Goal: Find specific page/section: Find specific page/section

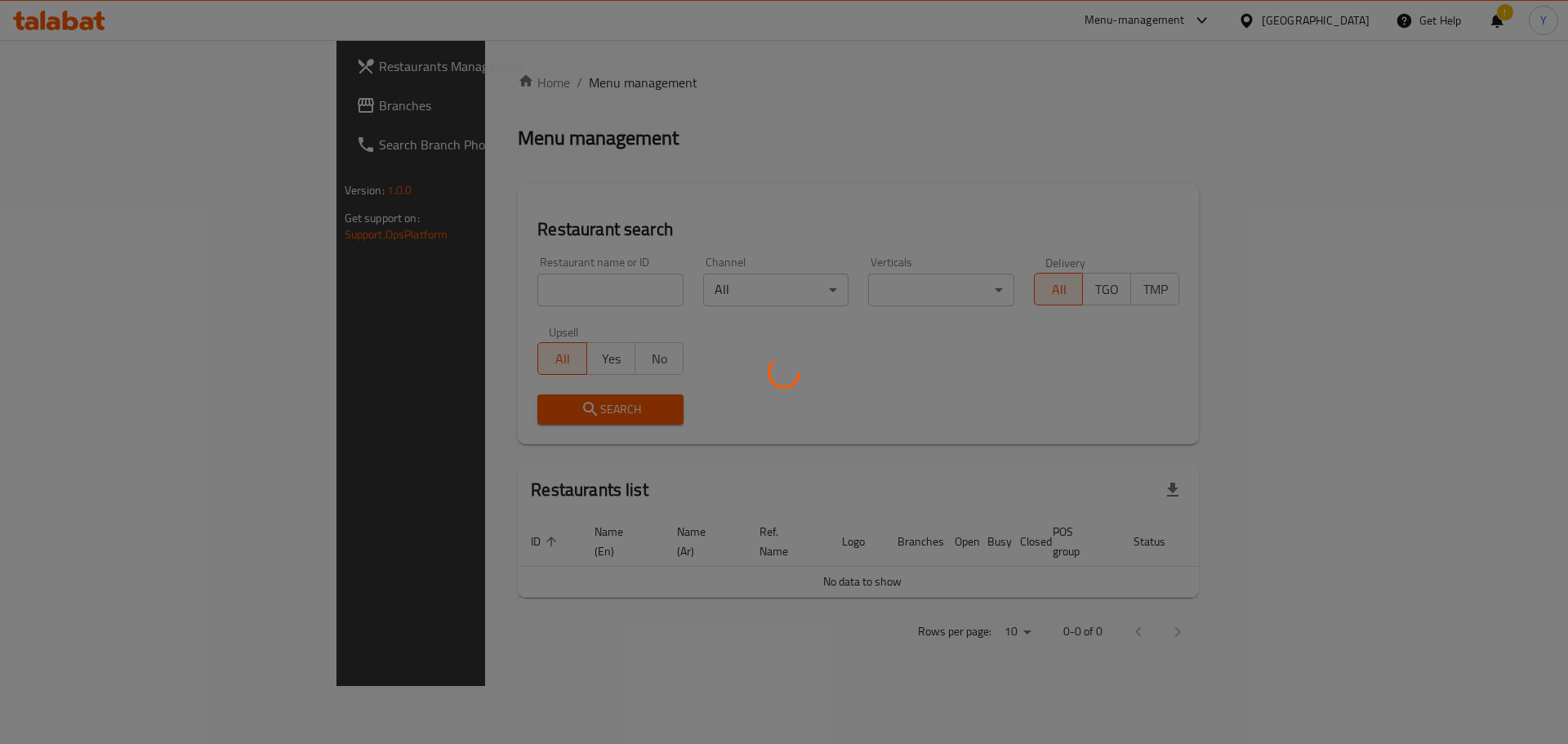
click at [427, 291] on div at bounding box center [784, 372] width 1568 height 744
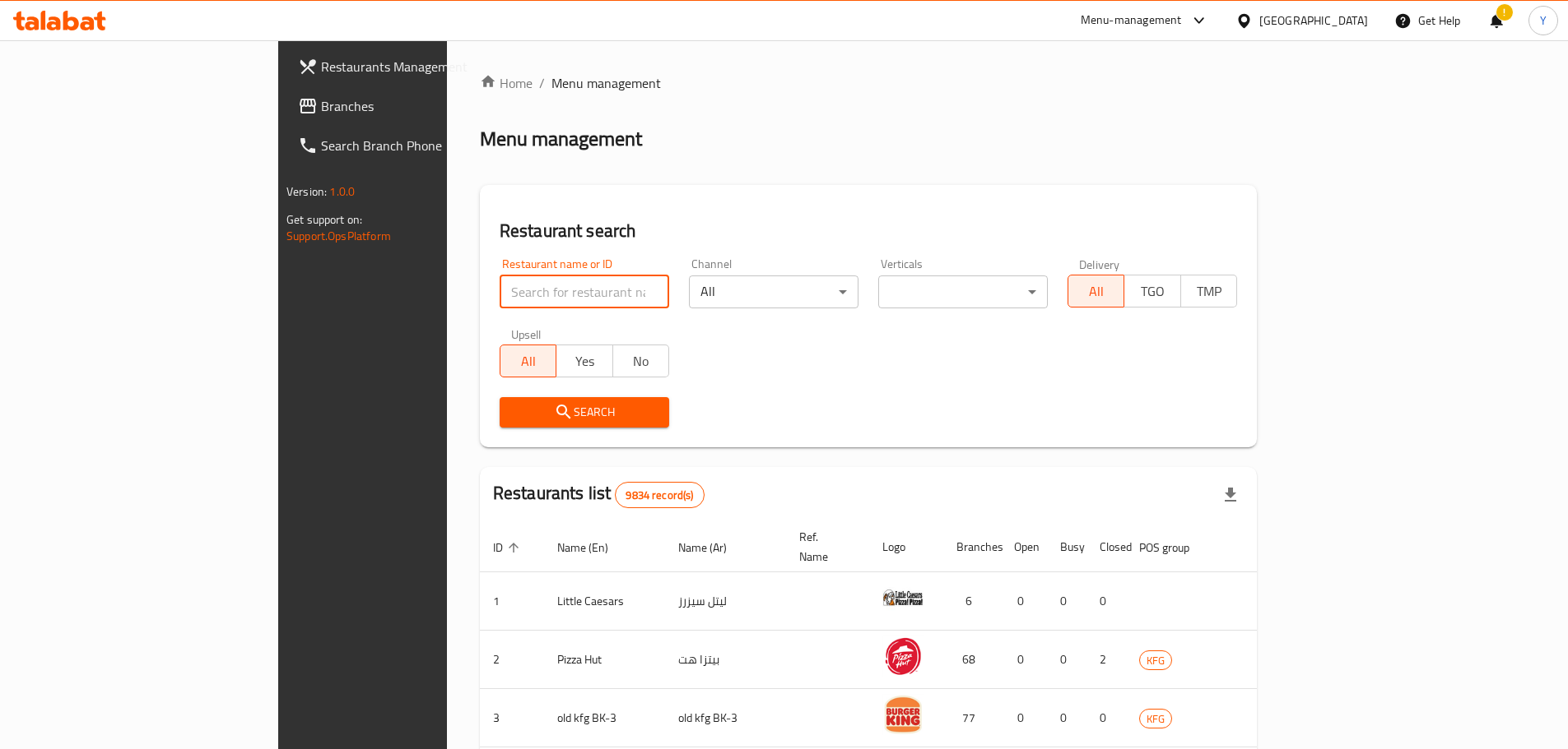
click at [500, 293] on input "search" at bounding box center [585, 292] width 170 height 33
type input "rashat"
click button "Search" at bounding box center [585, 412] width 170 height 31
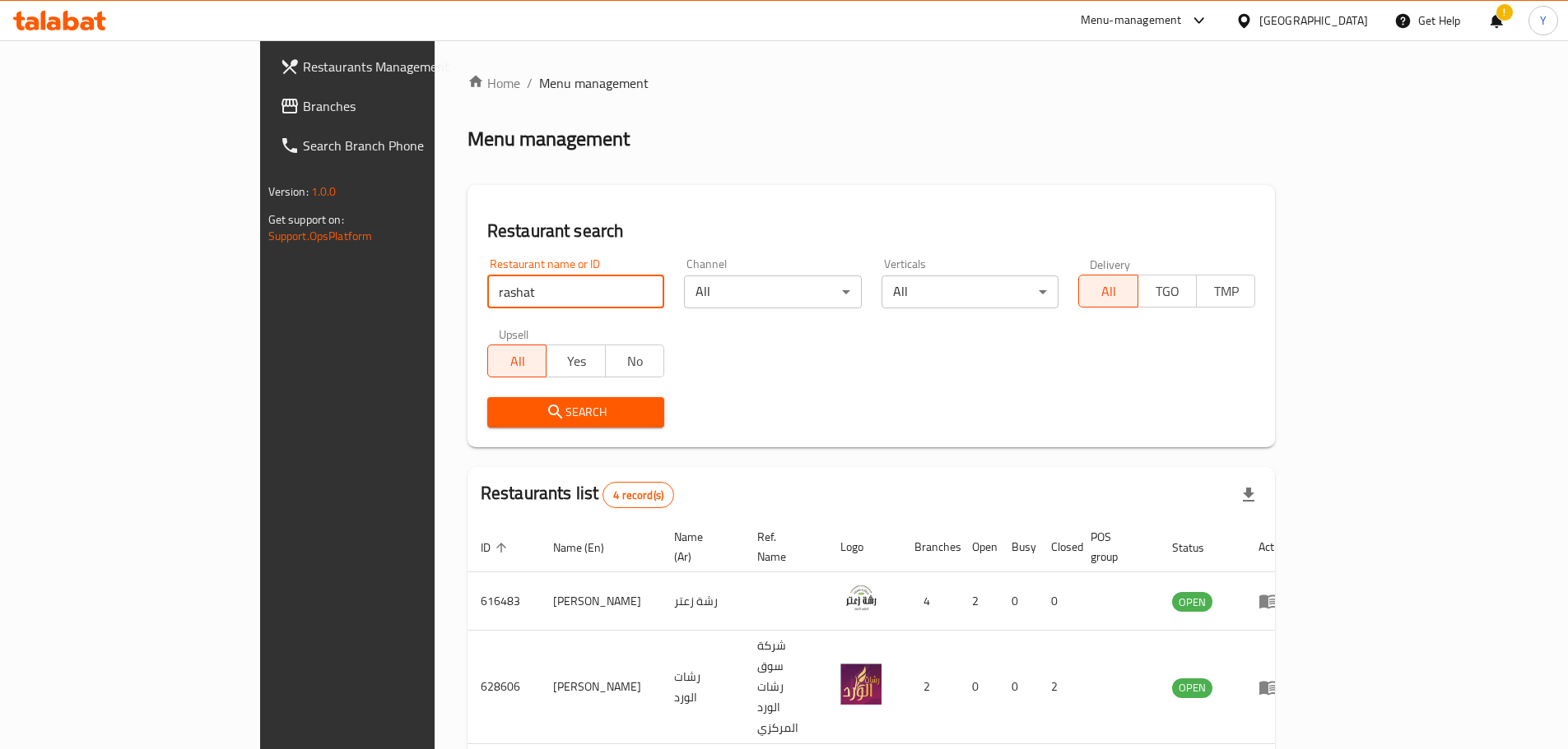
scroll to position [127, 0]
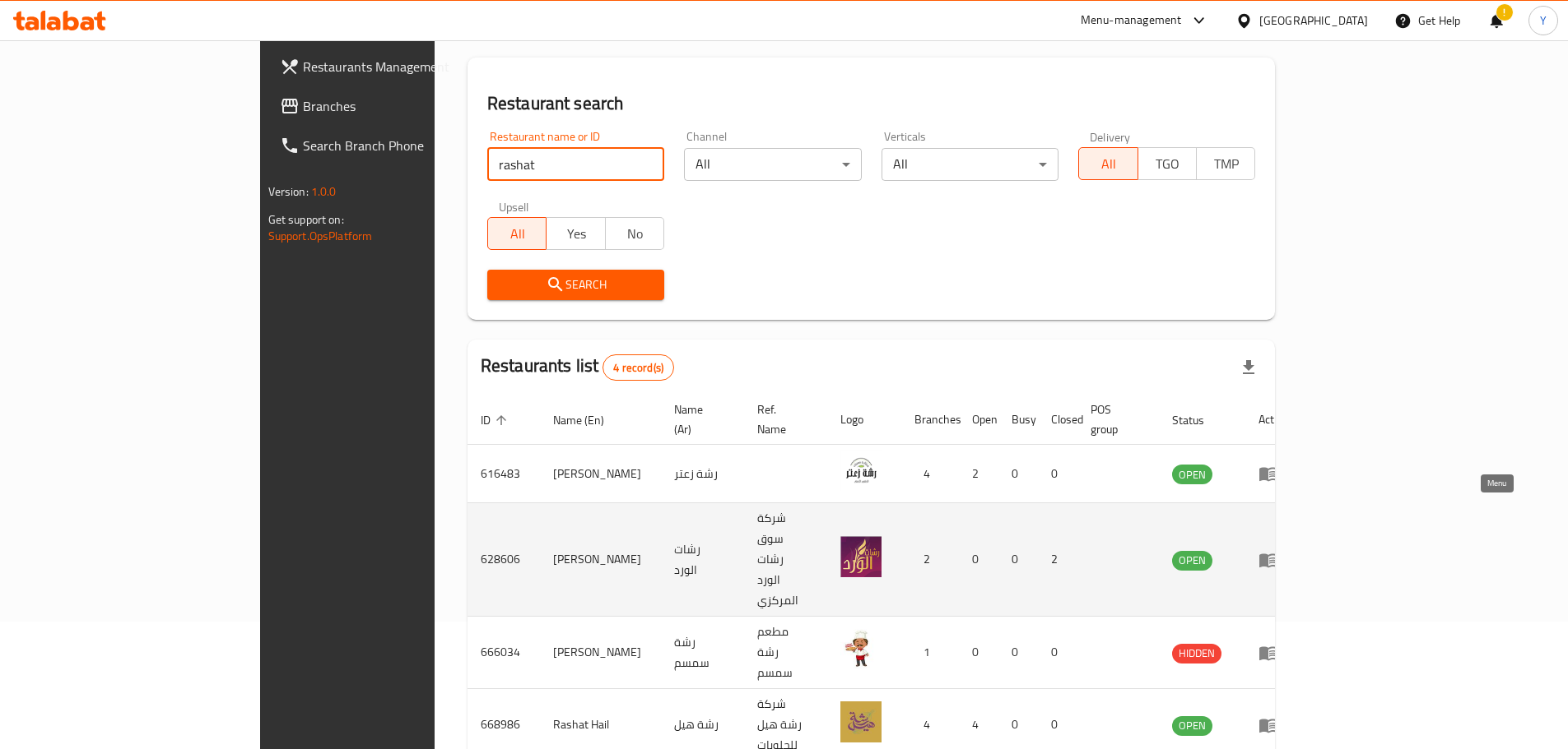
click at [1279, 550] on icon "enhanced table" at bounding box center [1269, 560] width 20 height 20
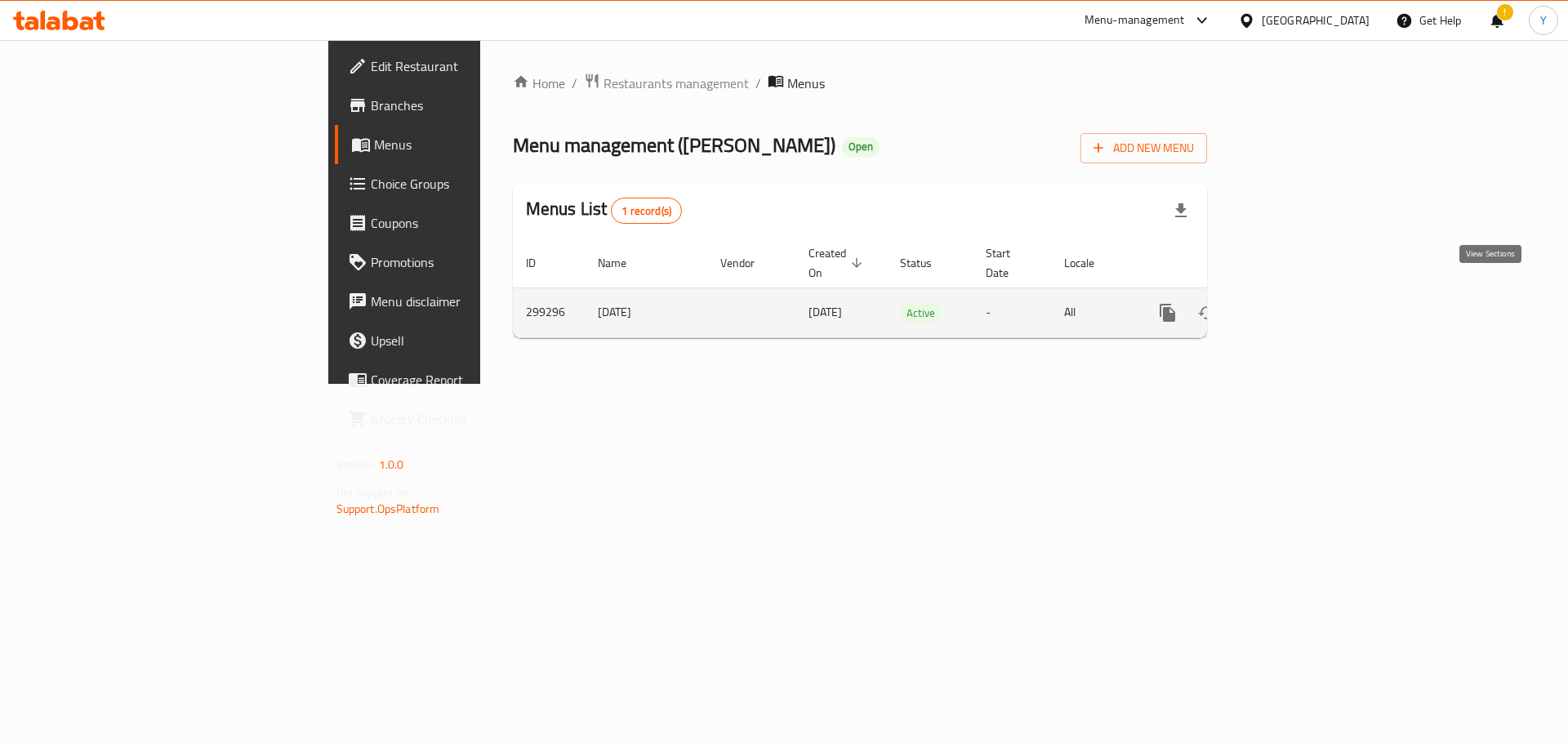
click at [1295, 303] on icon "enhanced table" at bounding box center [1286, 313] width 20 height 20
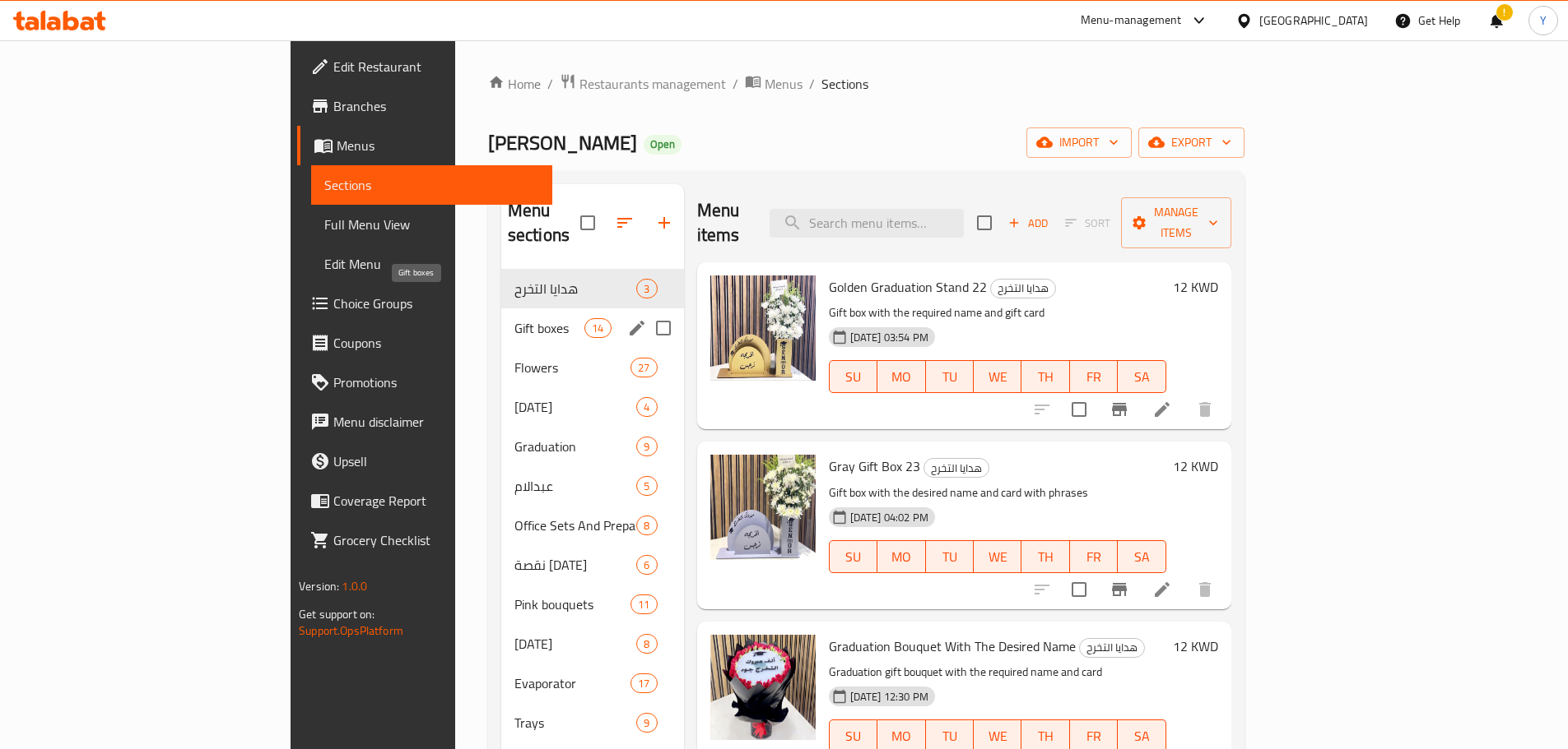
click at [514, 318] on span "Gift boxes" at bounding box center [549, 328] width 70 height 20
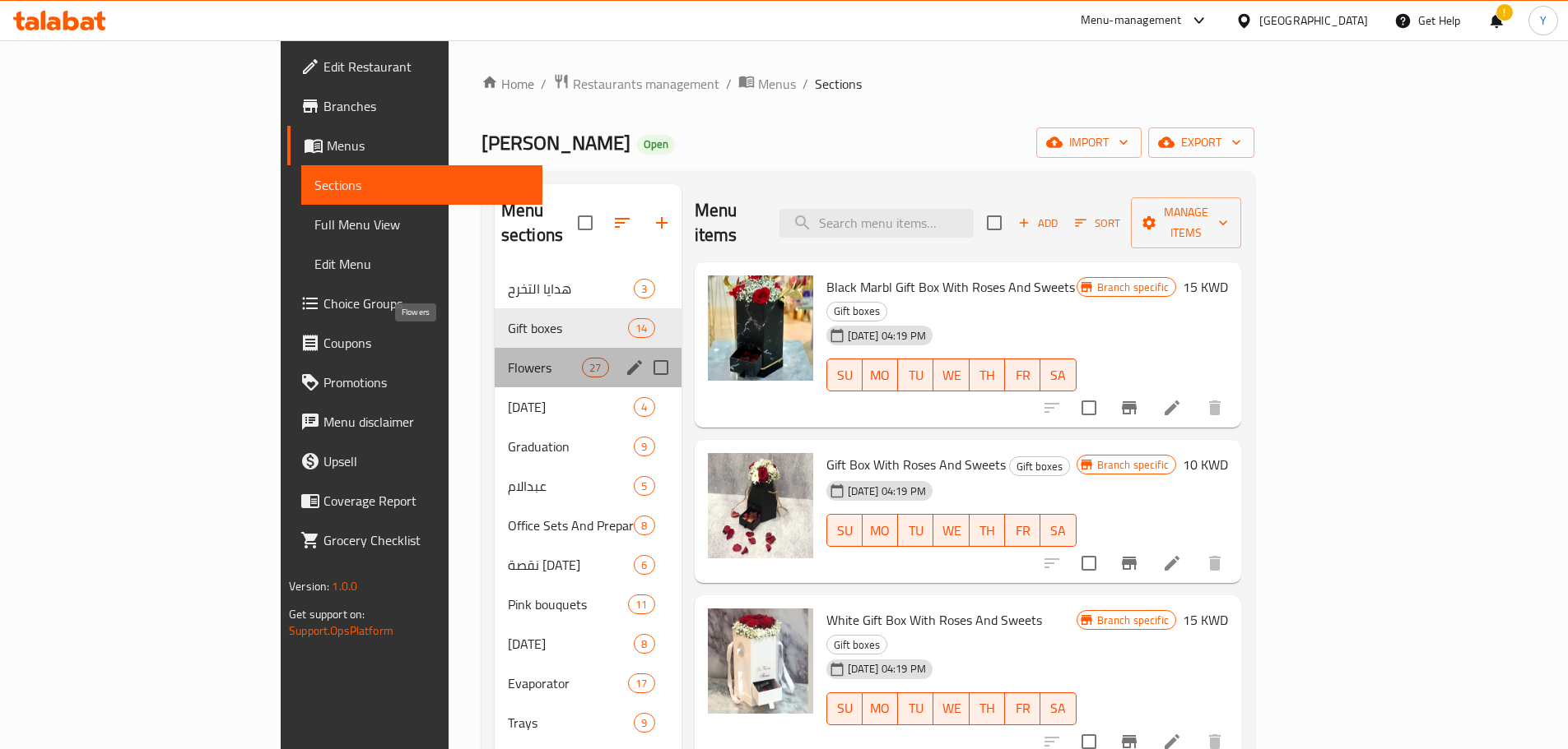
click at [508, 357] on span "Flowers" at bounding box center [545, 367] width 74 height 20
